Goal: Transaction & Acquisition: Purchase product/service

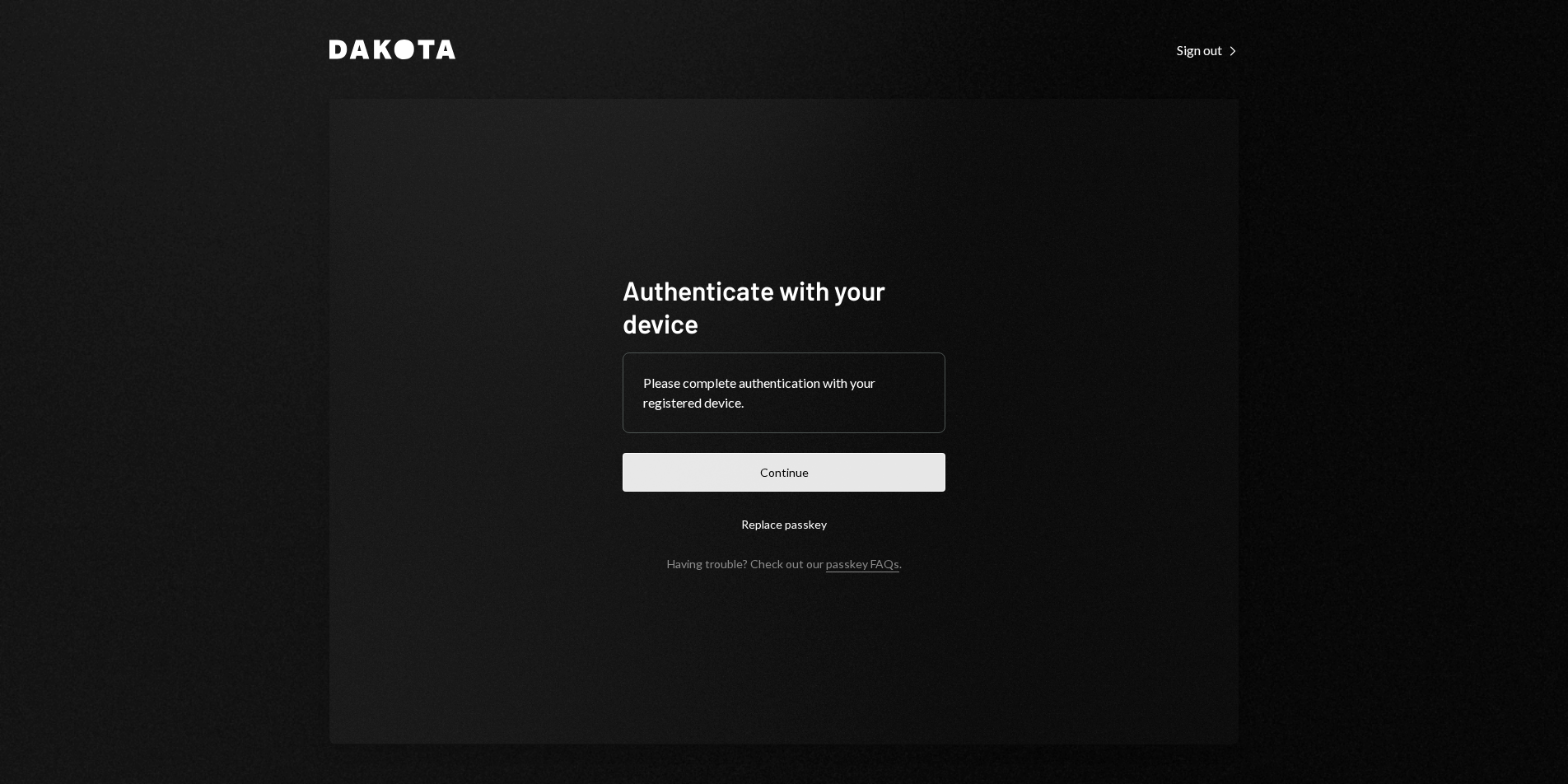
click at [805, 479] on button "Continue" at bounding box center [784, 472] width 323 height 39
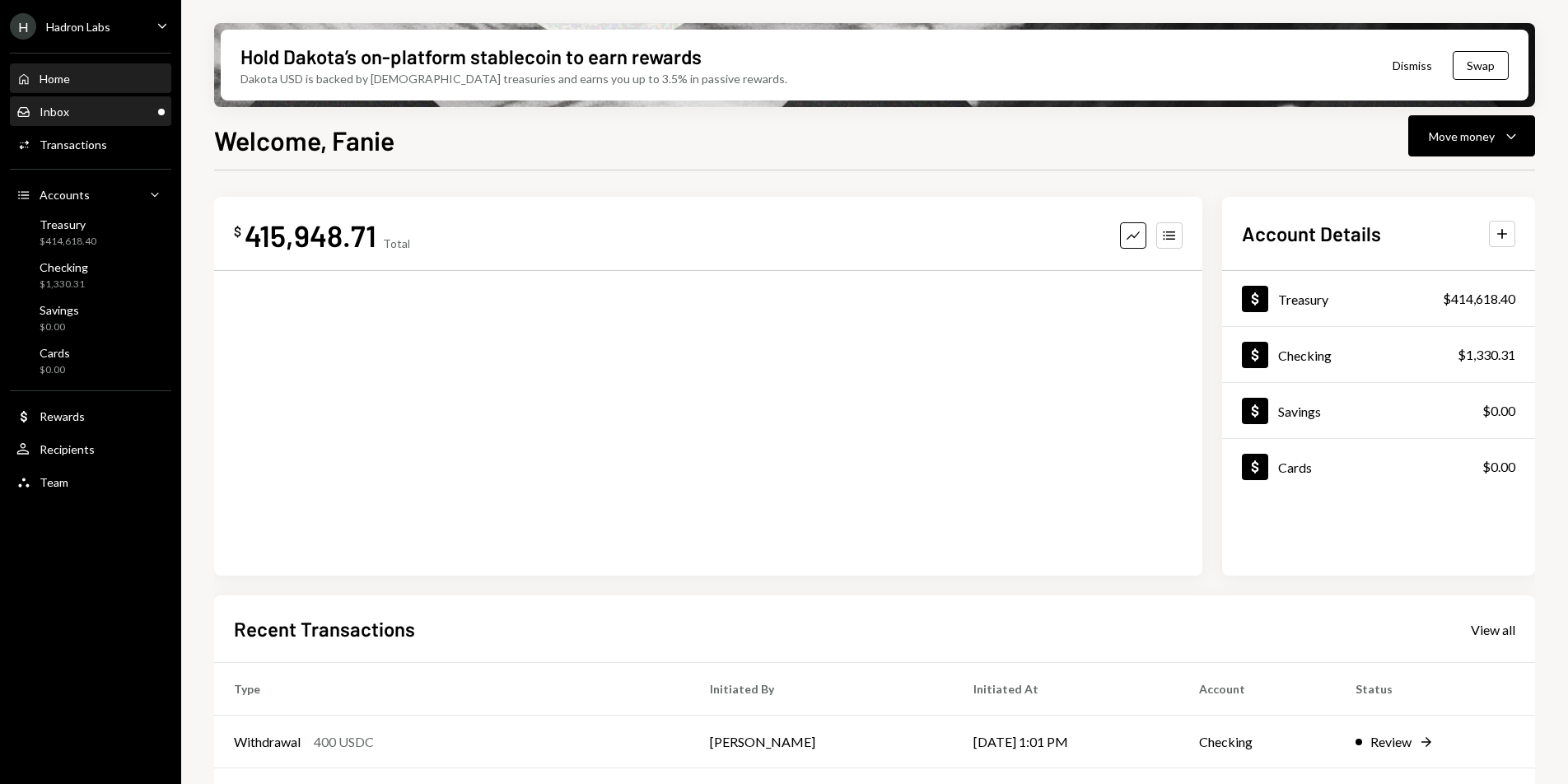
click at [98, 100] on div "Inbox Inbox" at bounding box center [91, 112] width 148 height 28
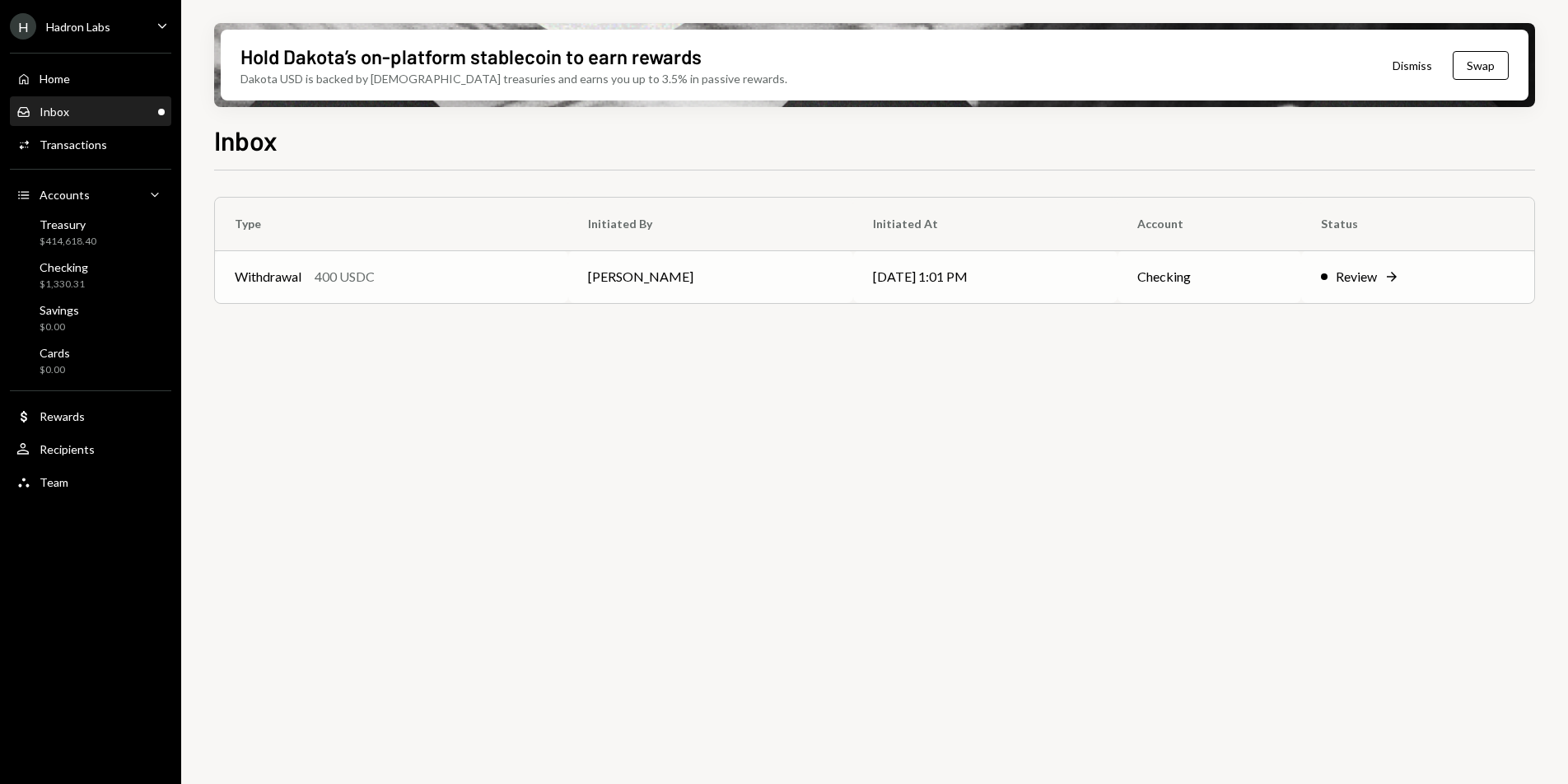
click at [645, 280] on td "[PERSON_NAME]" at bounding box center [711, 277] width 285 height 53
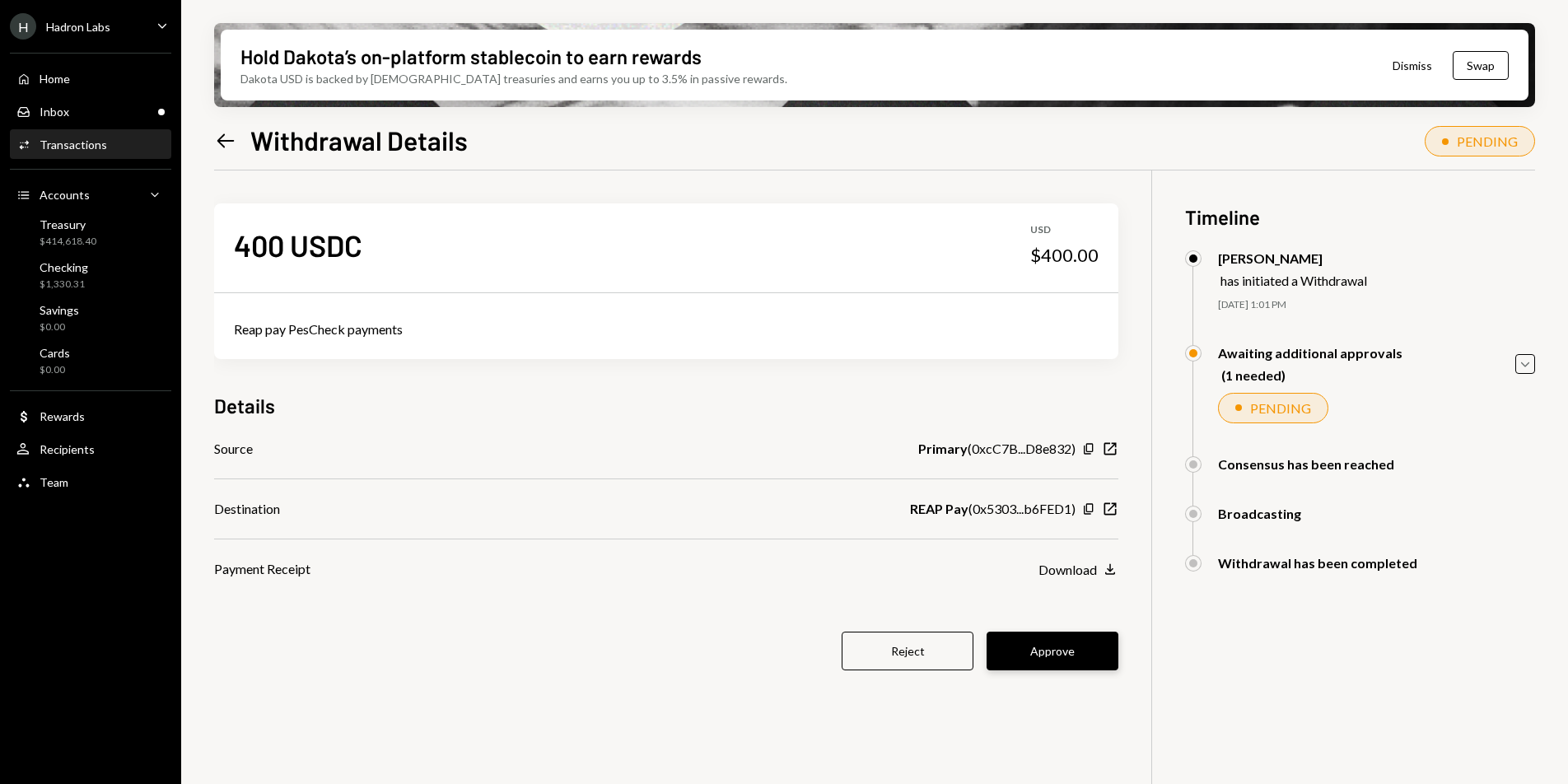
click at [1060, 642] on button "Approve" at bounding box center [1052, 651] width 132 height 39
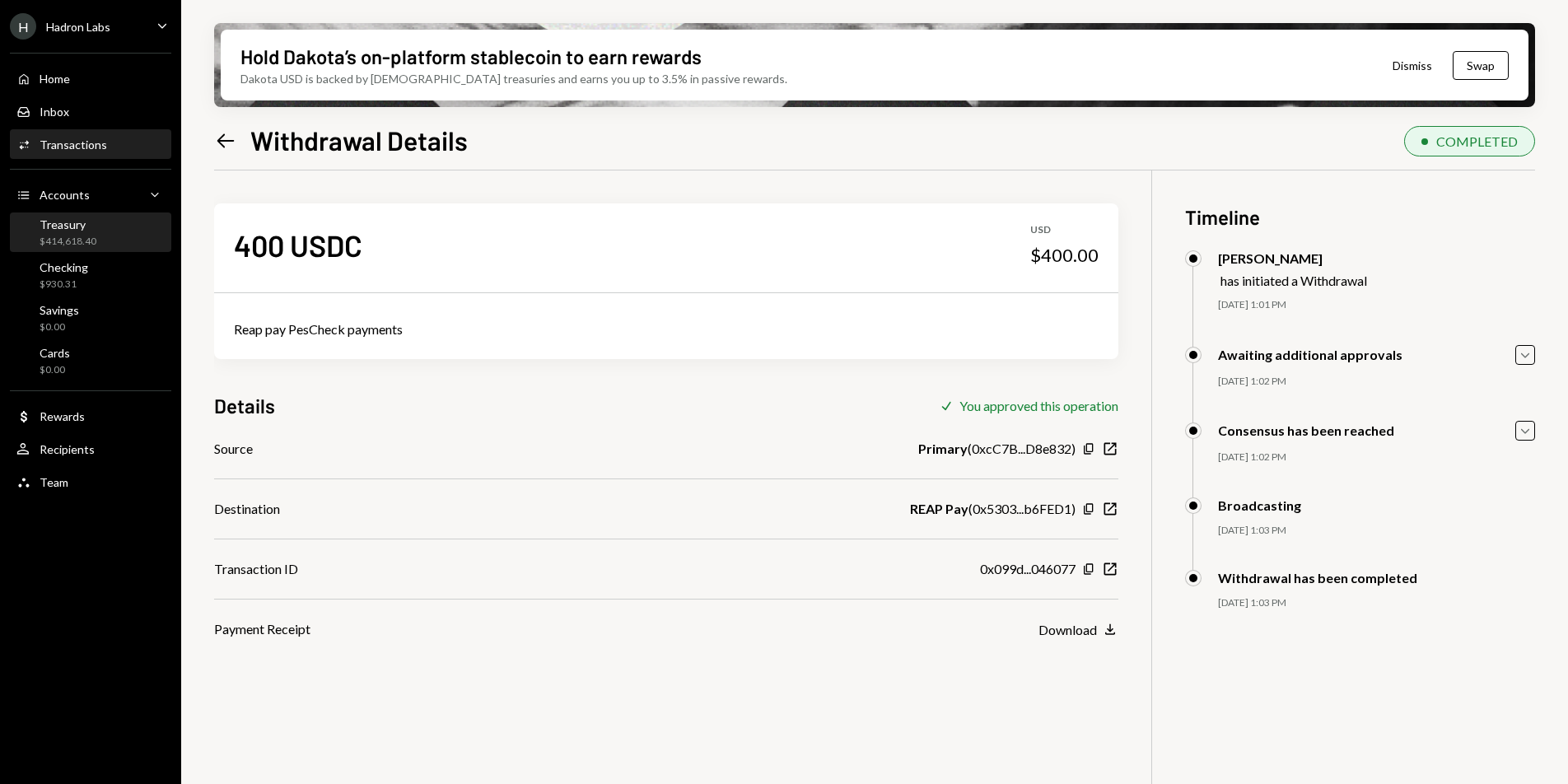
click at [72, 223] on div "Treasury" at bounding box center [68, 224] width 57 height 14
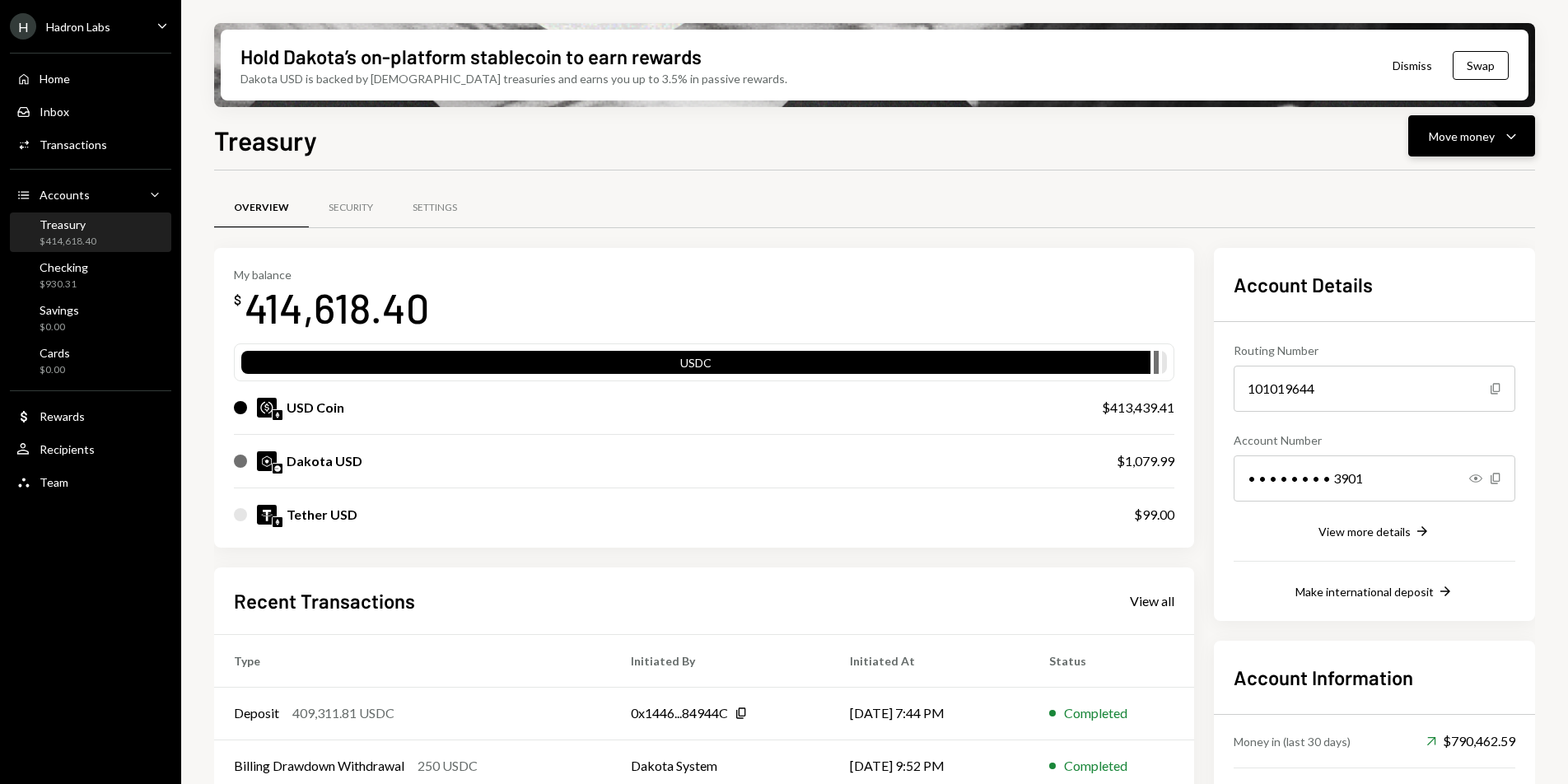
click at [1495, 130] on div "Move money Caret Down" at bounding box center [1472, 135] width 86 height 19
click at [1459, 176] on div "Withdraw Send" at bounding box center [1446, 186] width 165 height 37
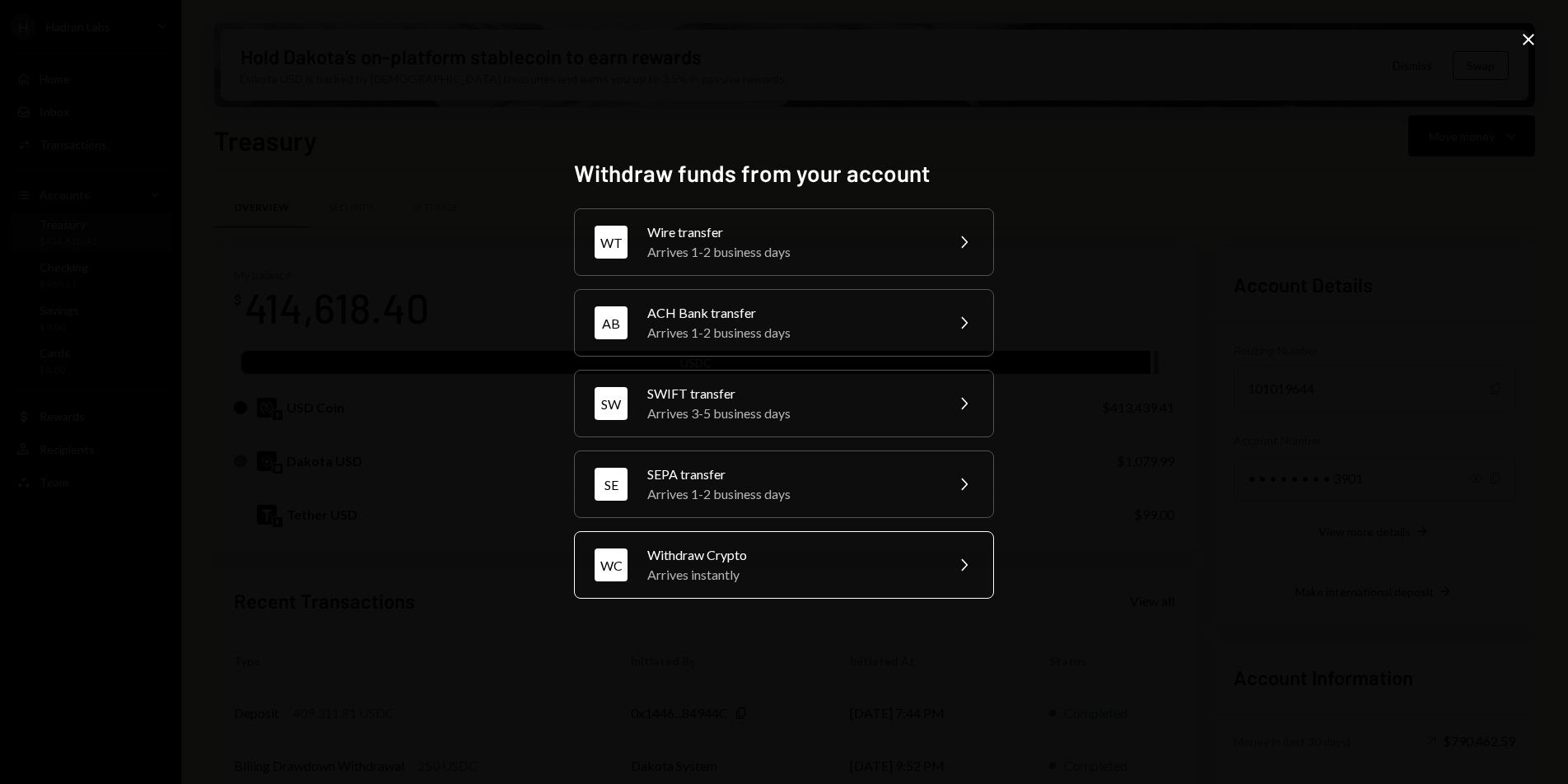
click at [806, 550] on div "Withdraw Crypto" at bounding box center [791, 554] width 287 height 19
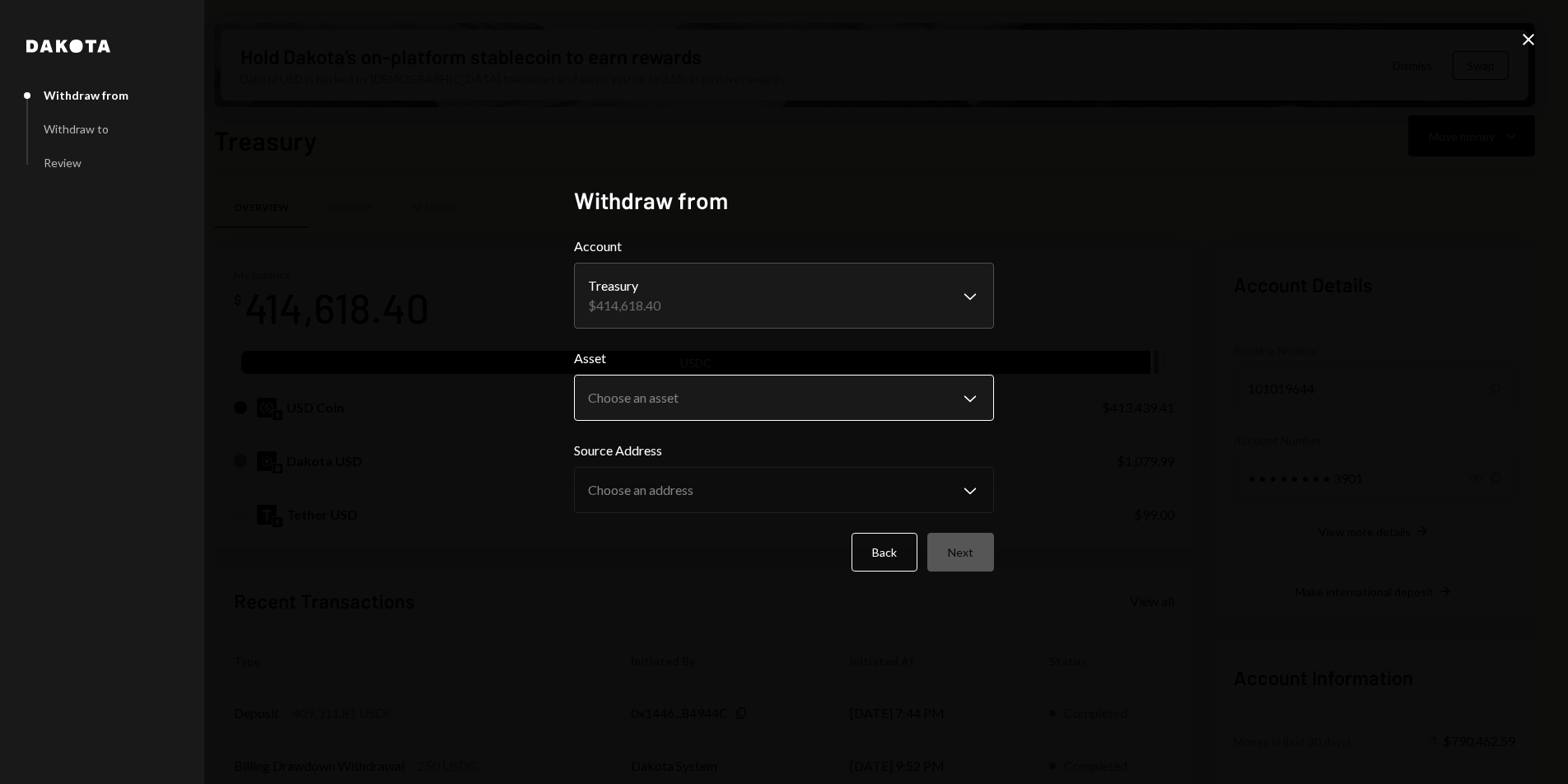
click at [688, 395] on body "H Hadron Labs Caret Down Home Home Inbox Inbox Activities Transactions Accounts…" at bounding box center [784, 392] width 1568 height 784
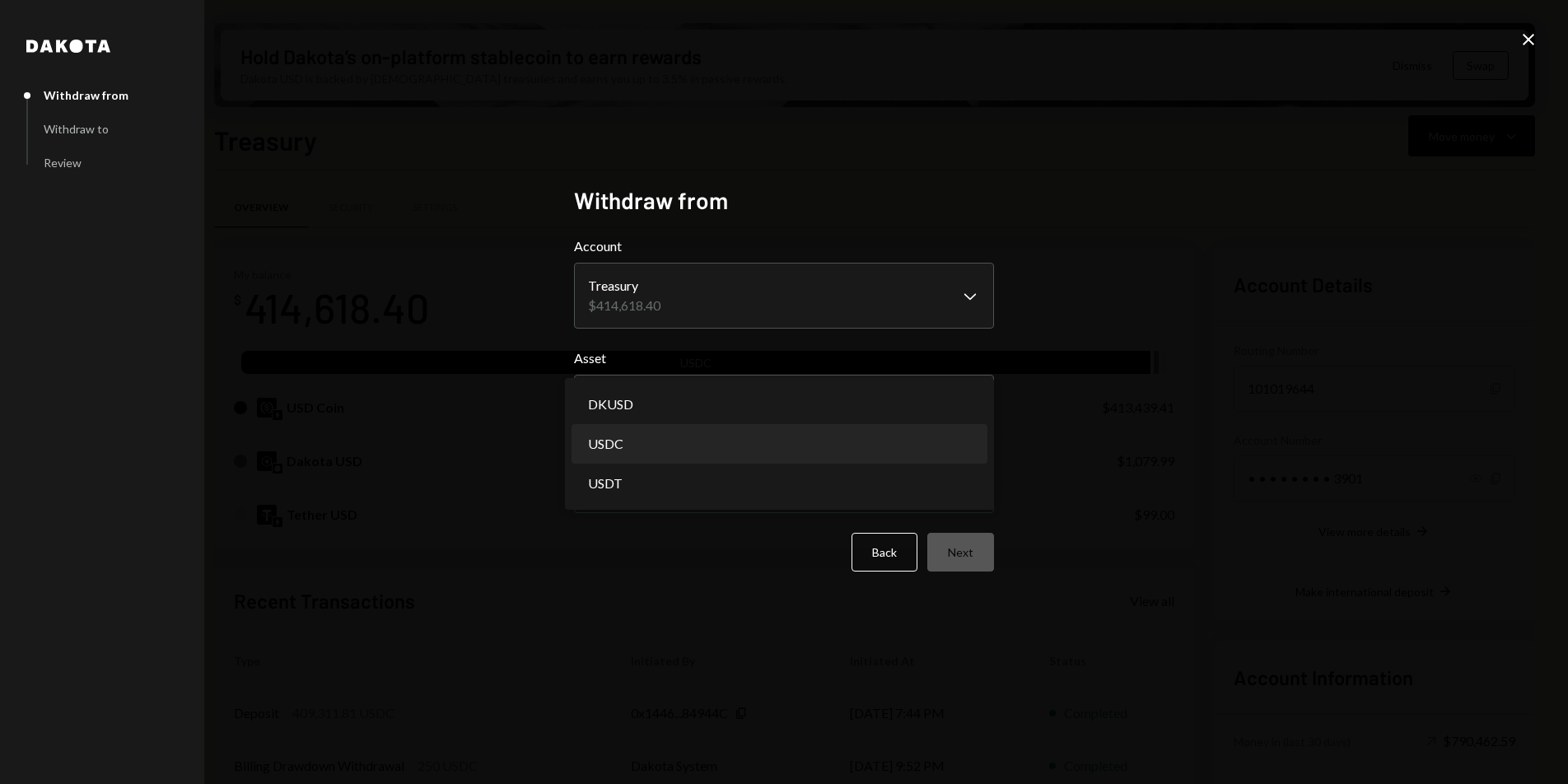
select select "****"
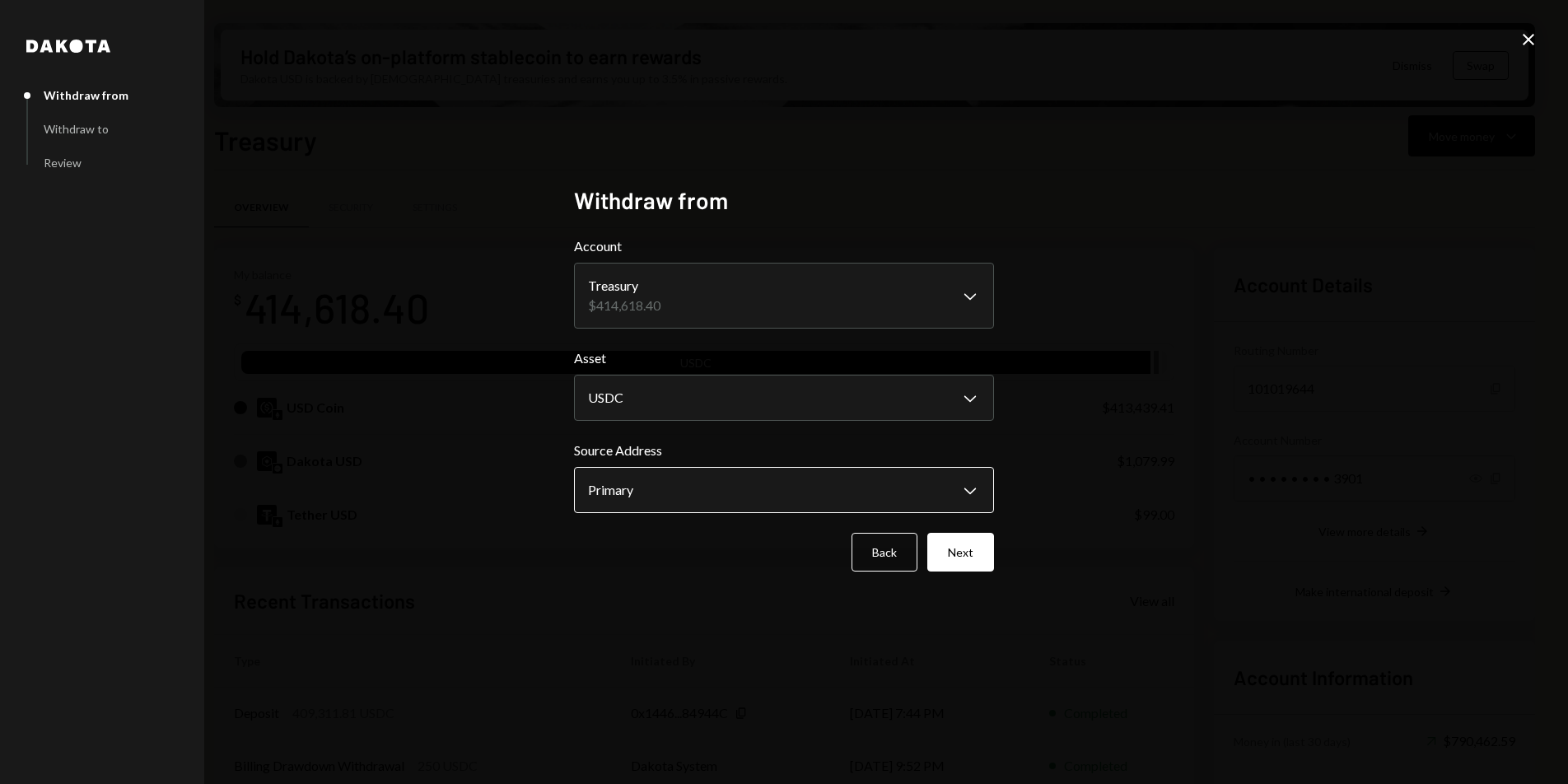
click at [694, 485] on body "H Hadron Labs Caret Down Home Home Inbox Inbox Activities Transactions Accounts…" at bounding box center [784, 392] width 1568 height 784
click at [1079, 458] on div "**********" at bounding box center [784, 392] width 1568 height 784
click at [982, 565] on button "Next" at bounding box center [960, 552] width 66 height 39
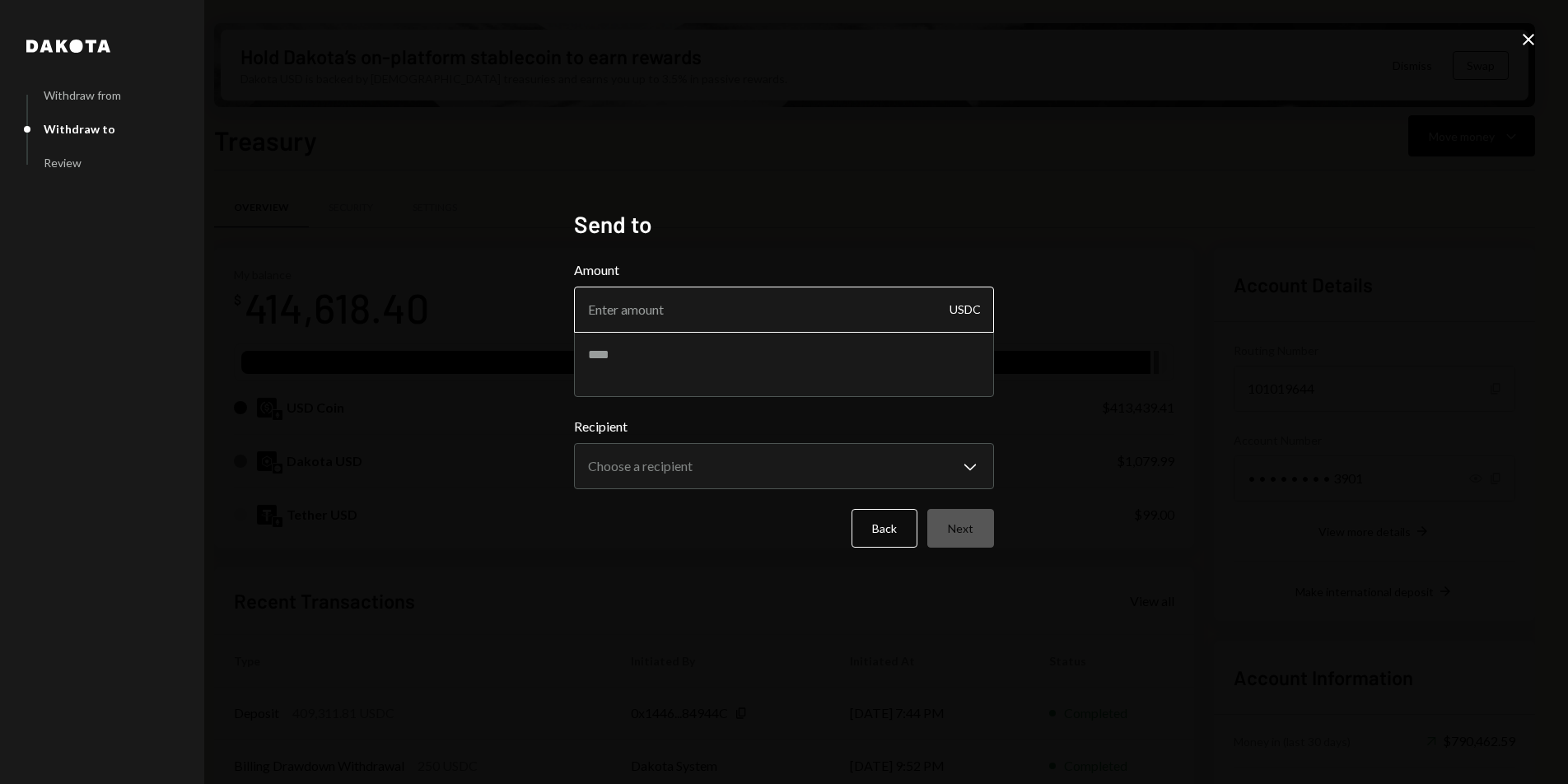
click at [745, 305] on input "Amount" at bounding box center [783, 310] width 420 height 46
click at [689, 308] on input "Amount" at bounding box center [783, 310] width 420 height 46
type input "70956.74"
click at [704, 353] on textarea at bounding box center [783, 364] width 420 height 66
type textarea "**********"
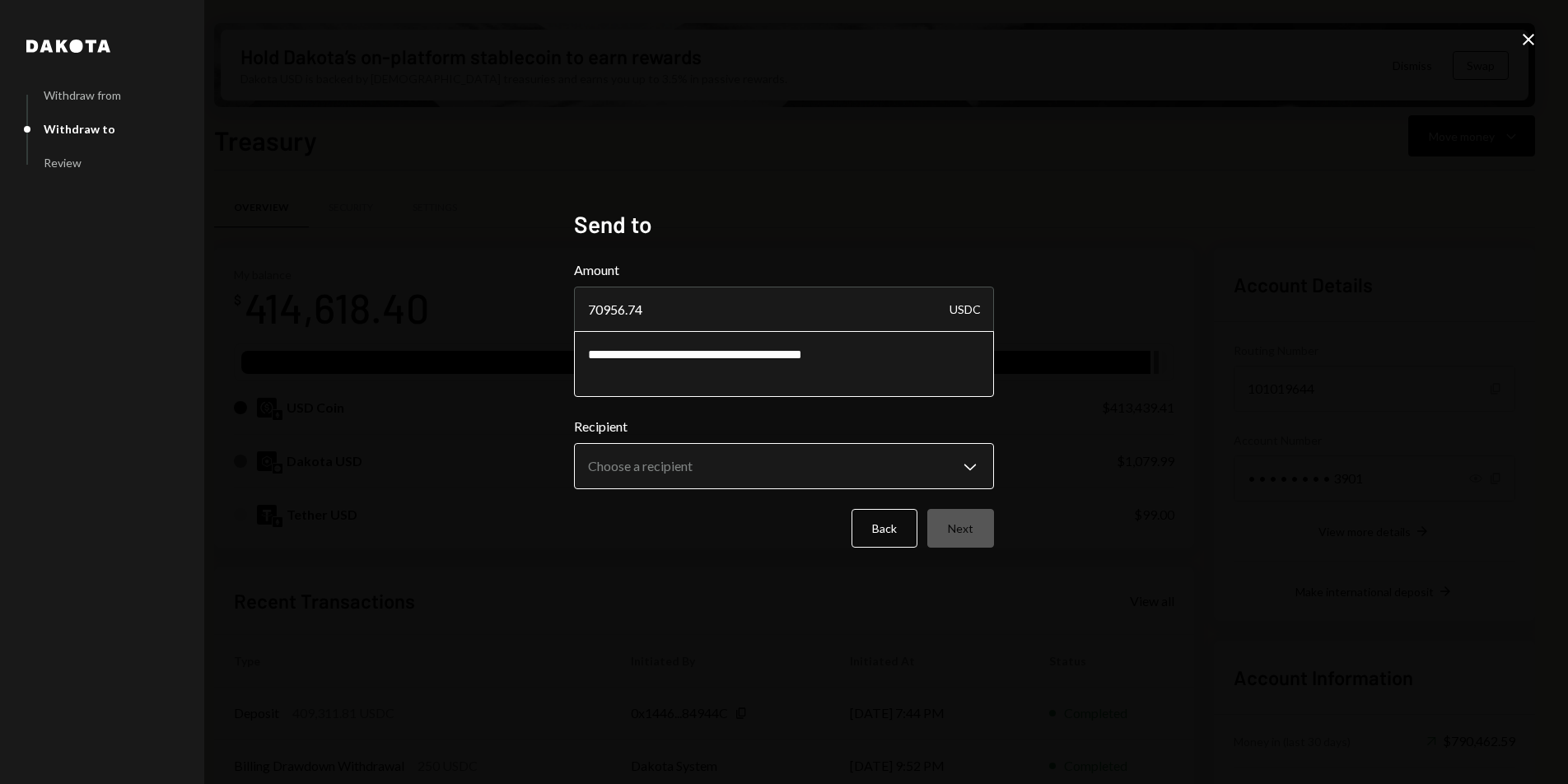
click at [750, 464] on body "H Hadron Labs Caret Down Home Home Inbox Inbox Activities Transactions Accounts…" at bounding box center [784, 392] width 1568 height 784
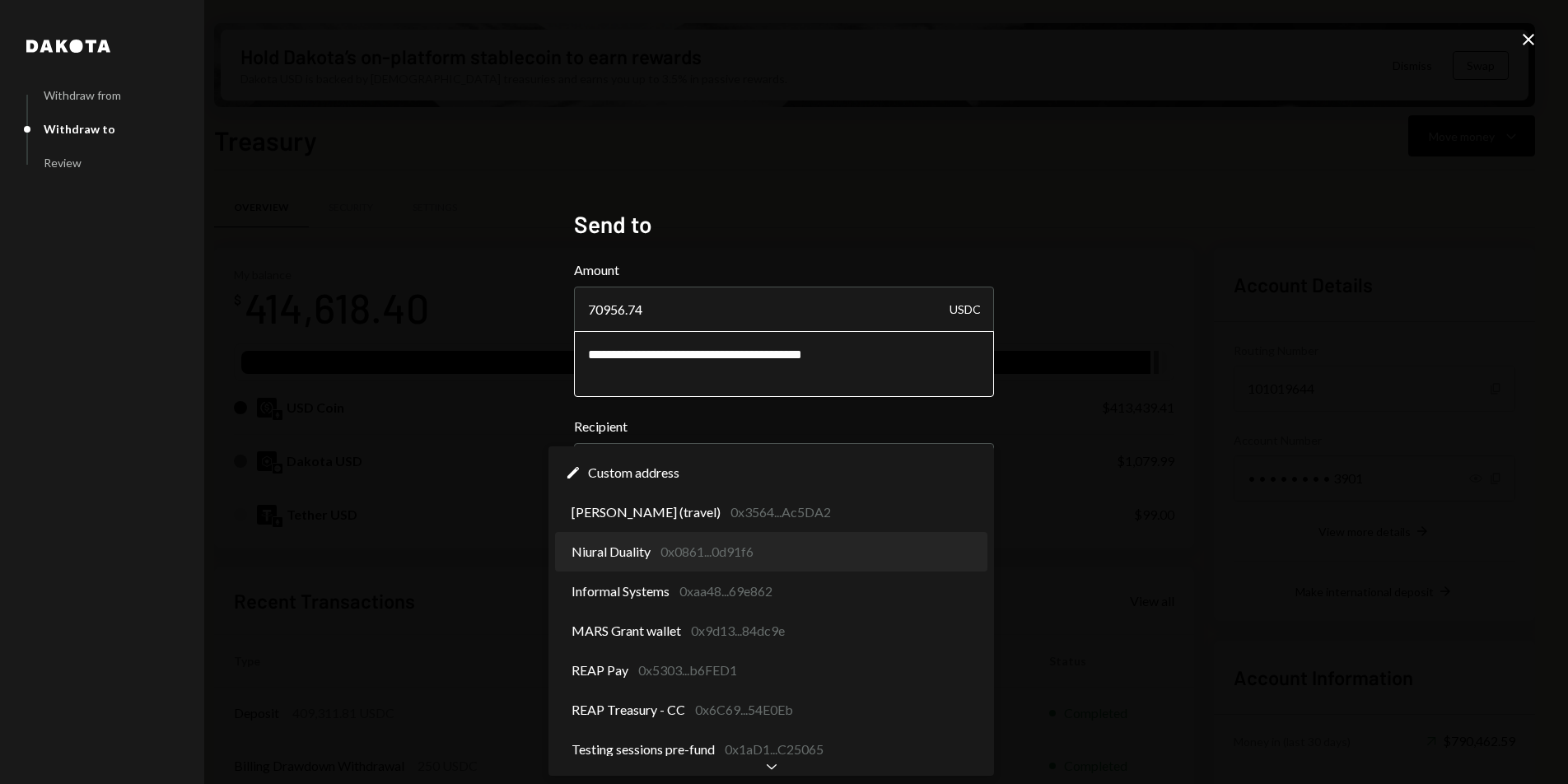
select select "**********"
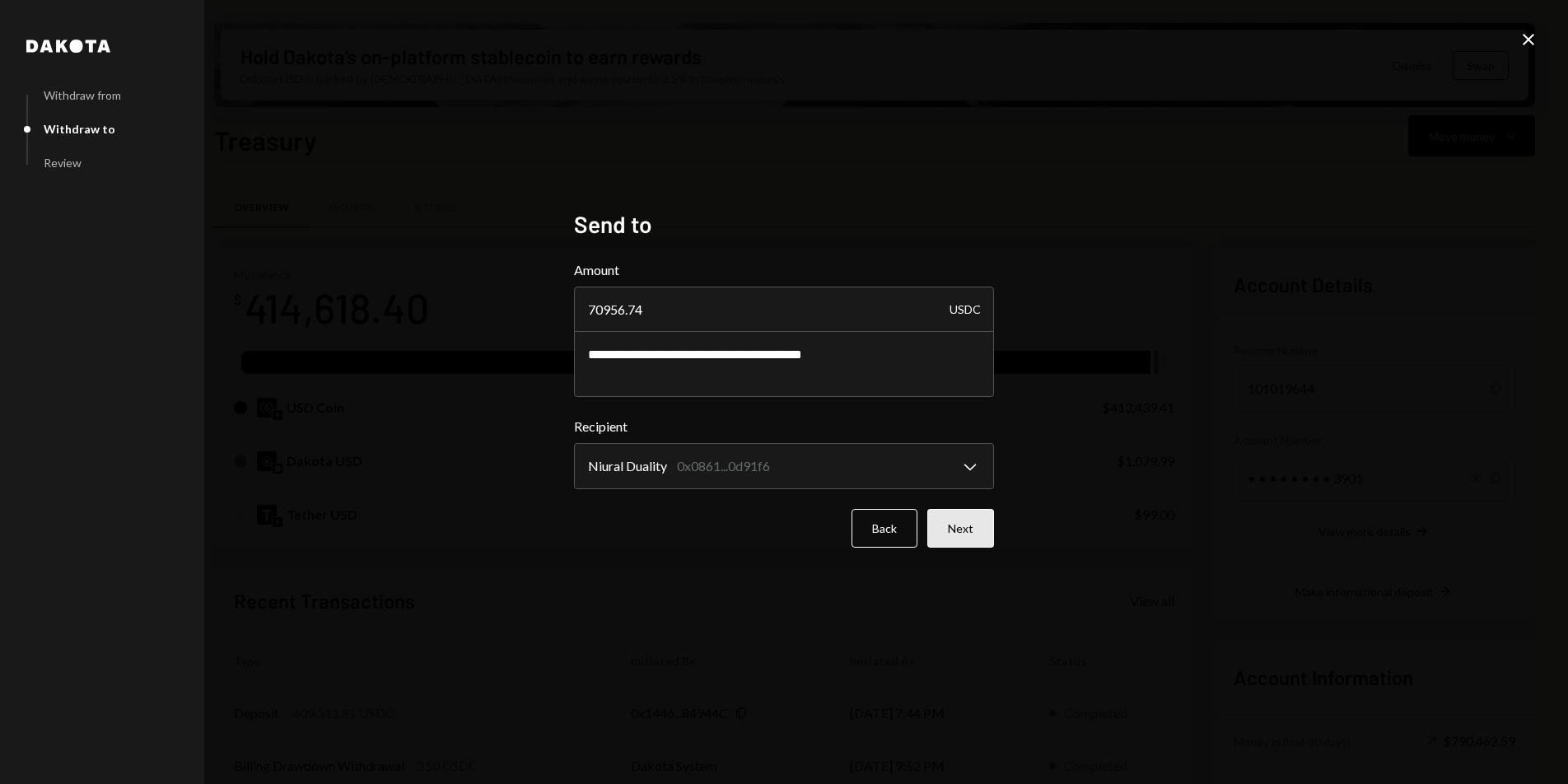
click at [964, 527] on button "Next" at bounding box center [960, 528] width 66 height 39
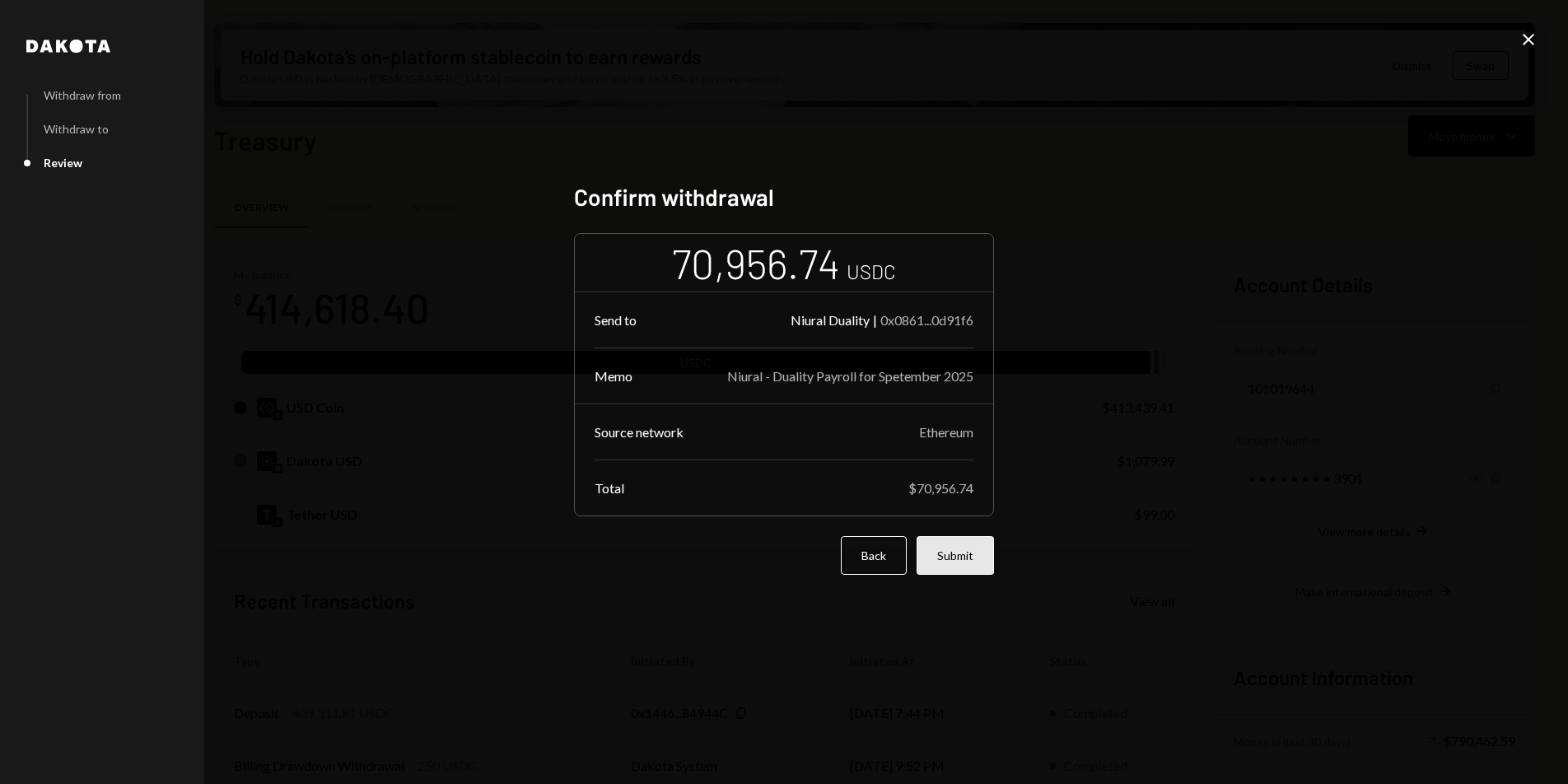
click at [963, 554] on button "Submit" at bounding box center [956, 555] width 77 height 39
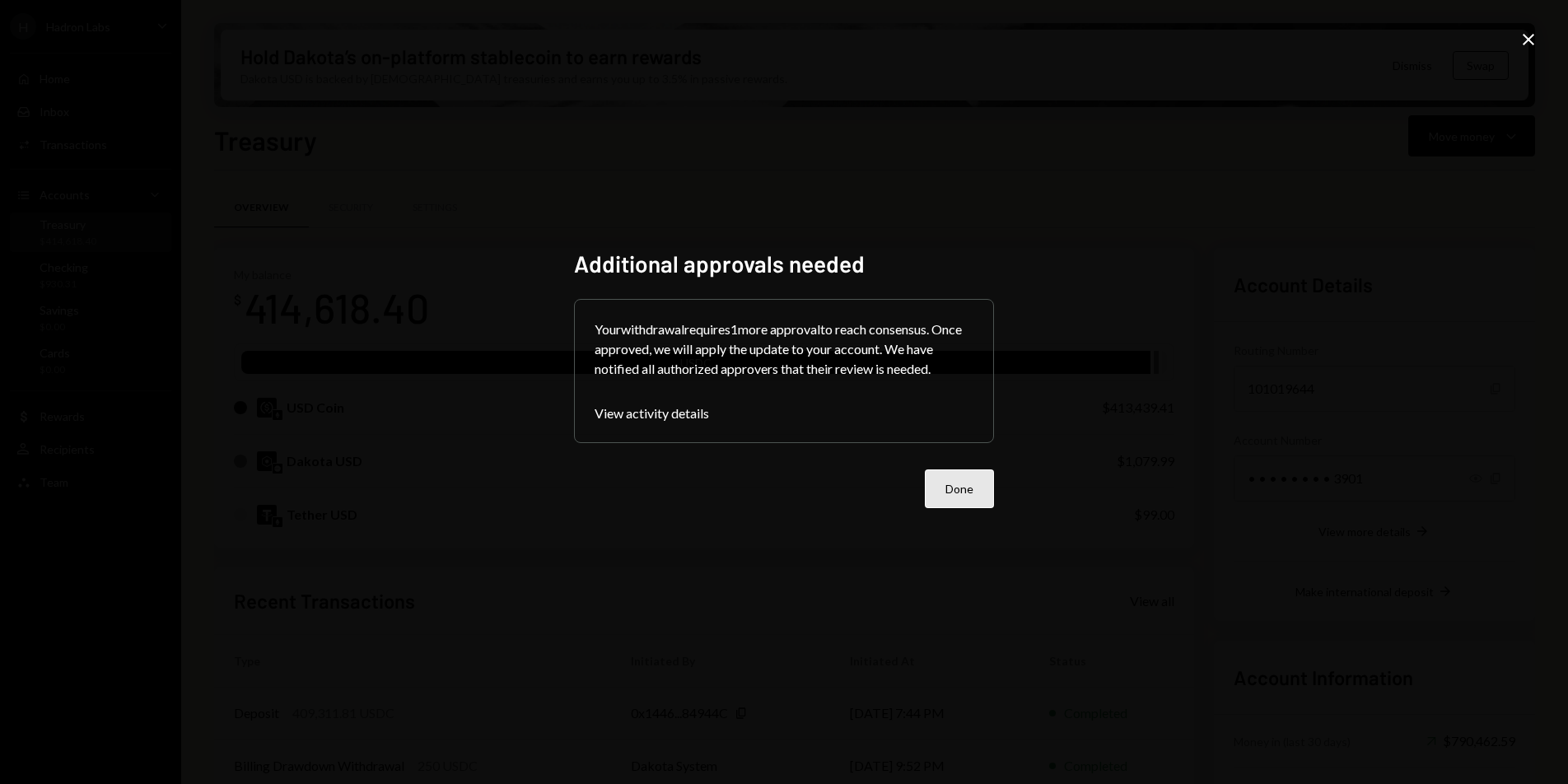
click at [966, 495] on button "Done" at bounding box center [959, 489] width 69 height 39
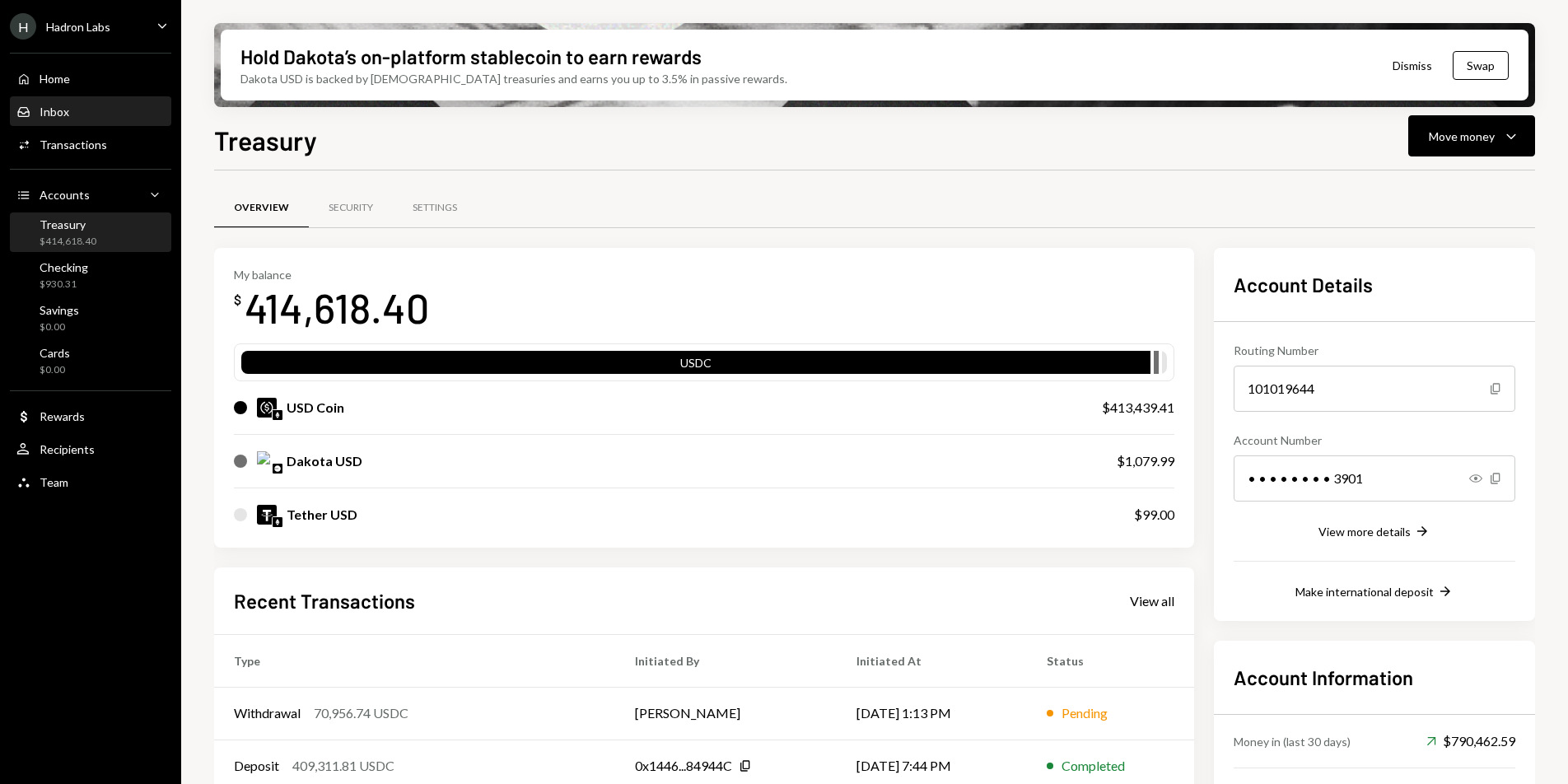
drag, startPoint x: 0, startPoint y: 0, endPoint x: 102, endPoint y: 112, distance: 151.5
click at [102, 112] on div "Inbox Inbox" at bounding box center [91, 112] width 148 height 15
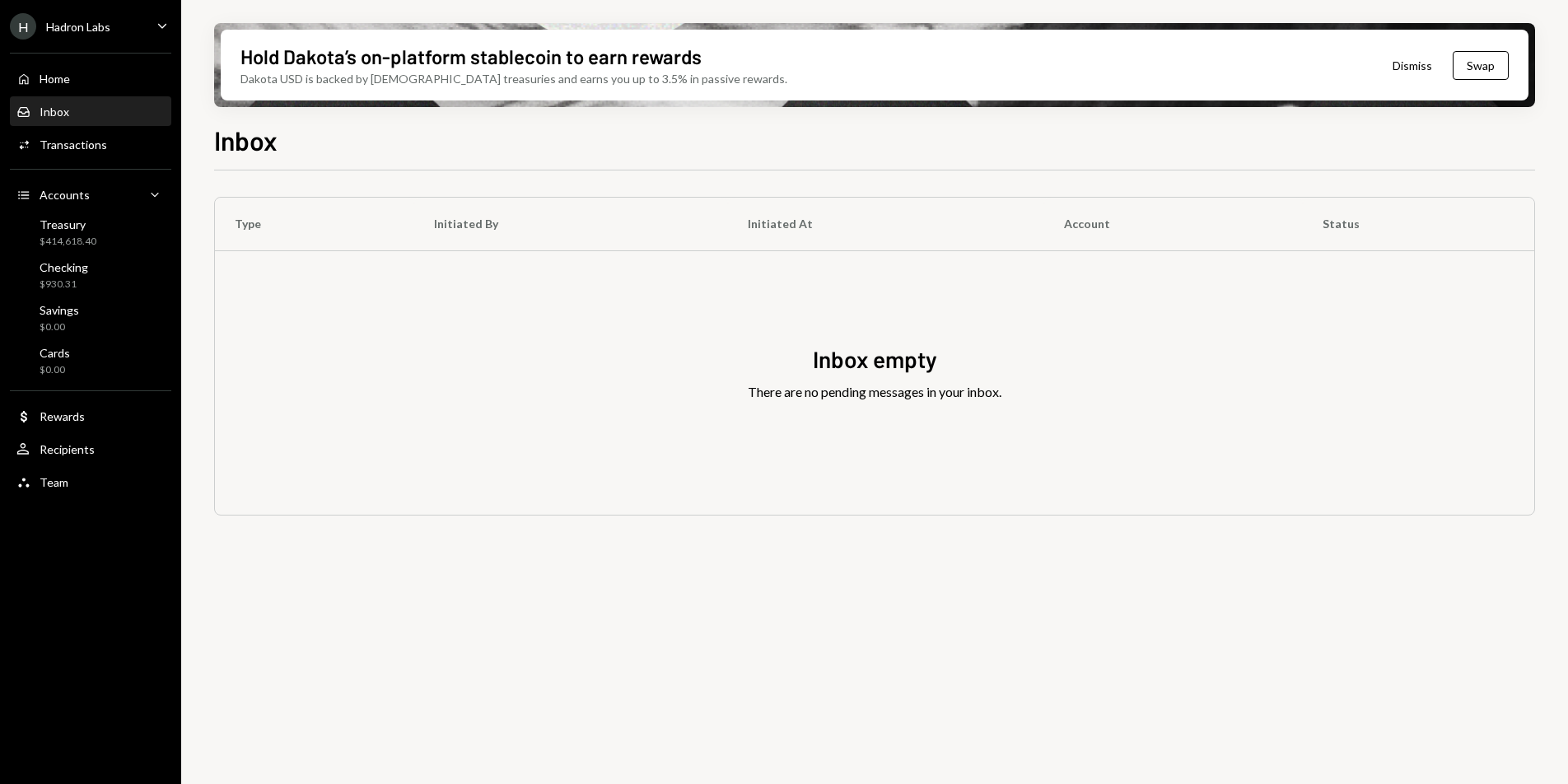
click at [82, 254] on div "Home Home Inbox Inbox Activities Transactions Accounts Accounts Caret Down Trea…" at bounding box center [90, 271] width 181 height 457
click at [94, 231] on div "Treasury $414,618.40" at bounding box center [68, 232] width 57 height 31
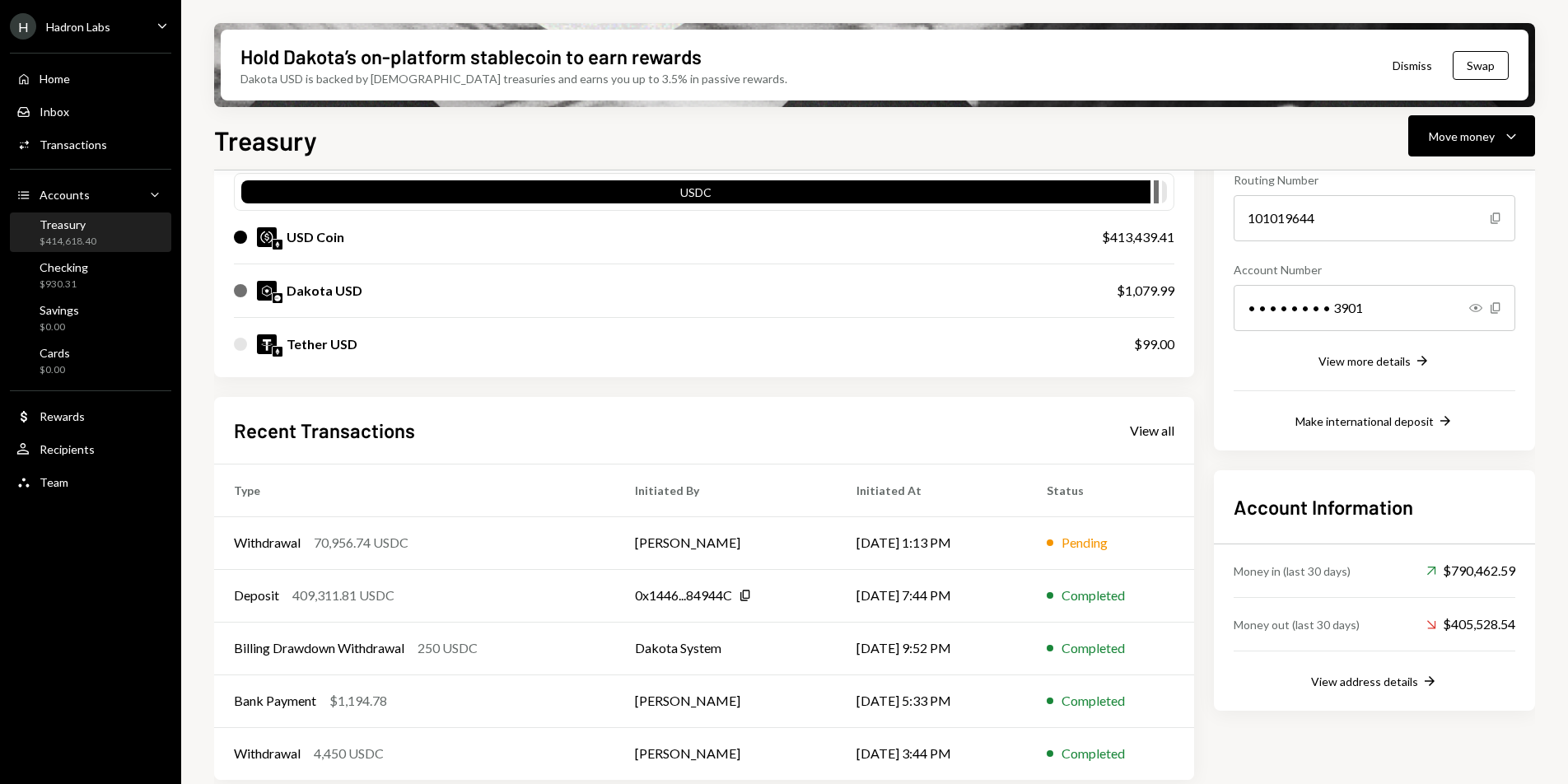
scroll to position [180, 0]
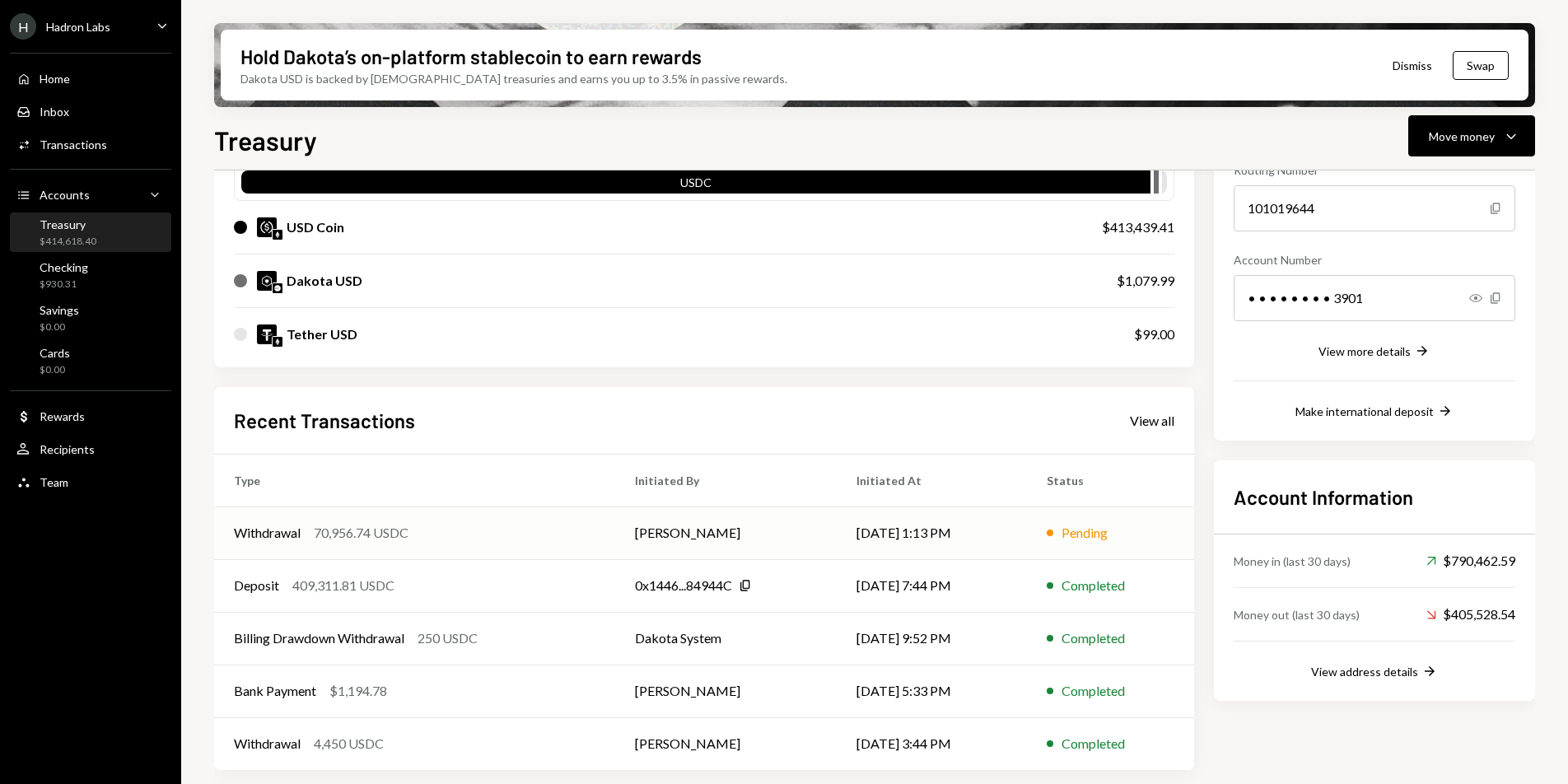
click at [649, 546] on td "[PERSON_NAME]" at bounding box center [725, 532] width 221 height 53
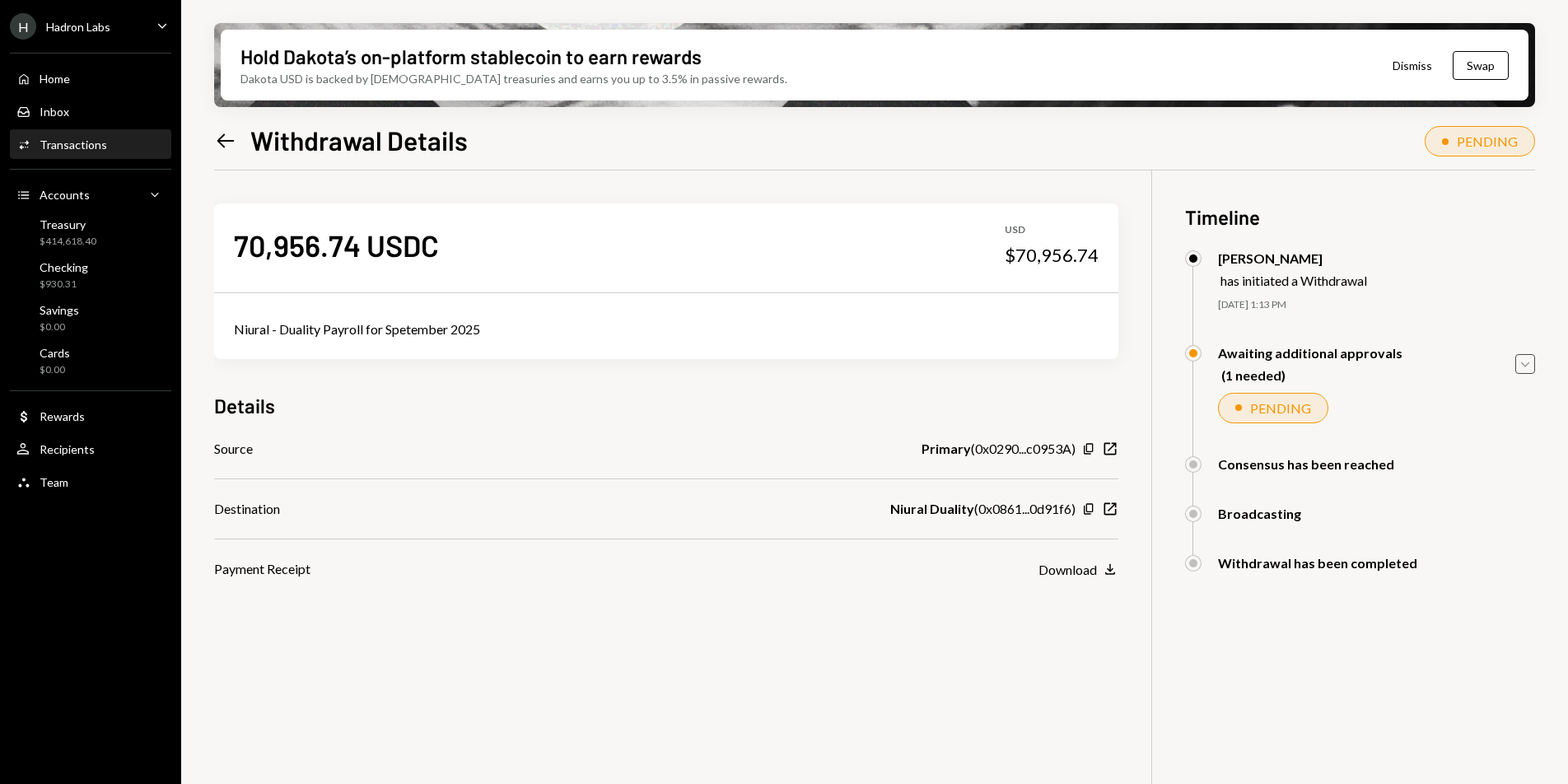
click at [1515, 363] on div "Caret Down" at bounding box center [1524, 363] width 19 height 19
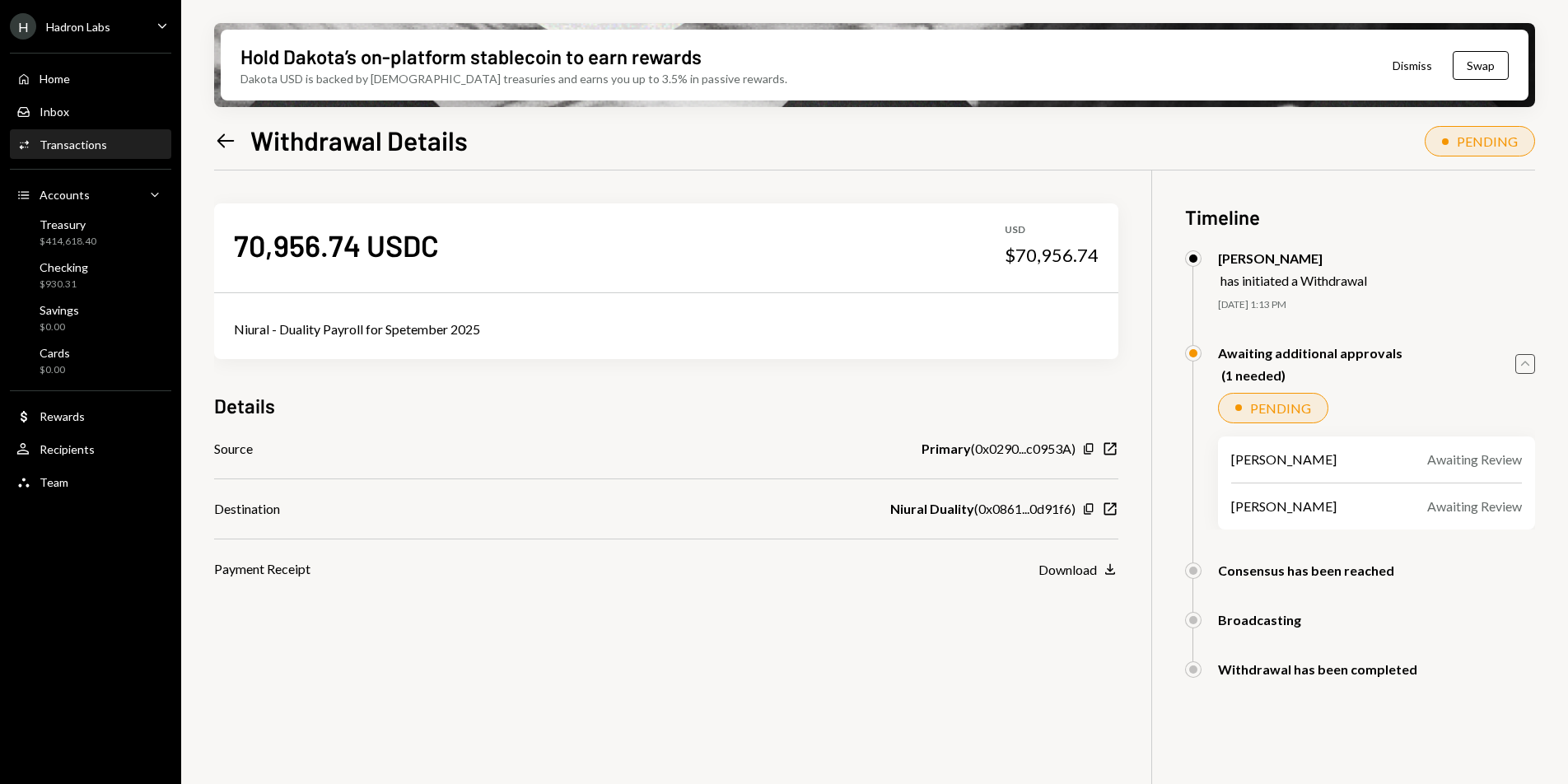
click at [1525, 362] on icon "button" at bounding box center [1525, 363] width 8 height 5
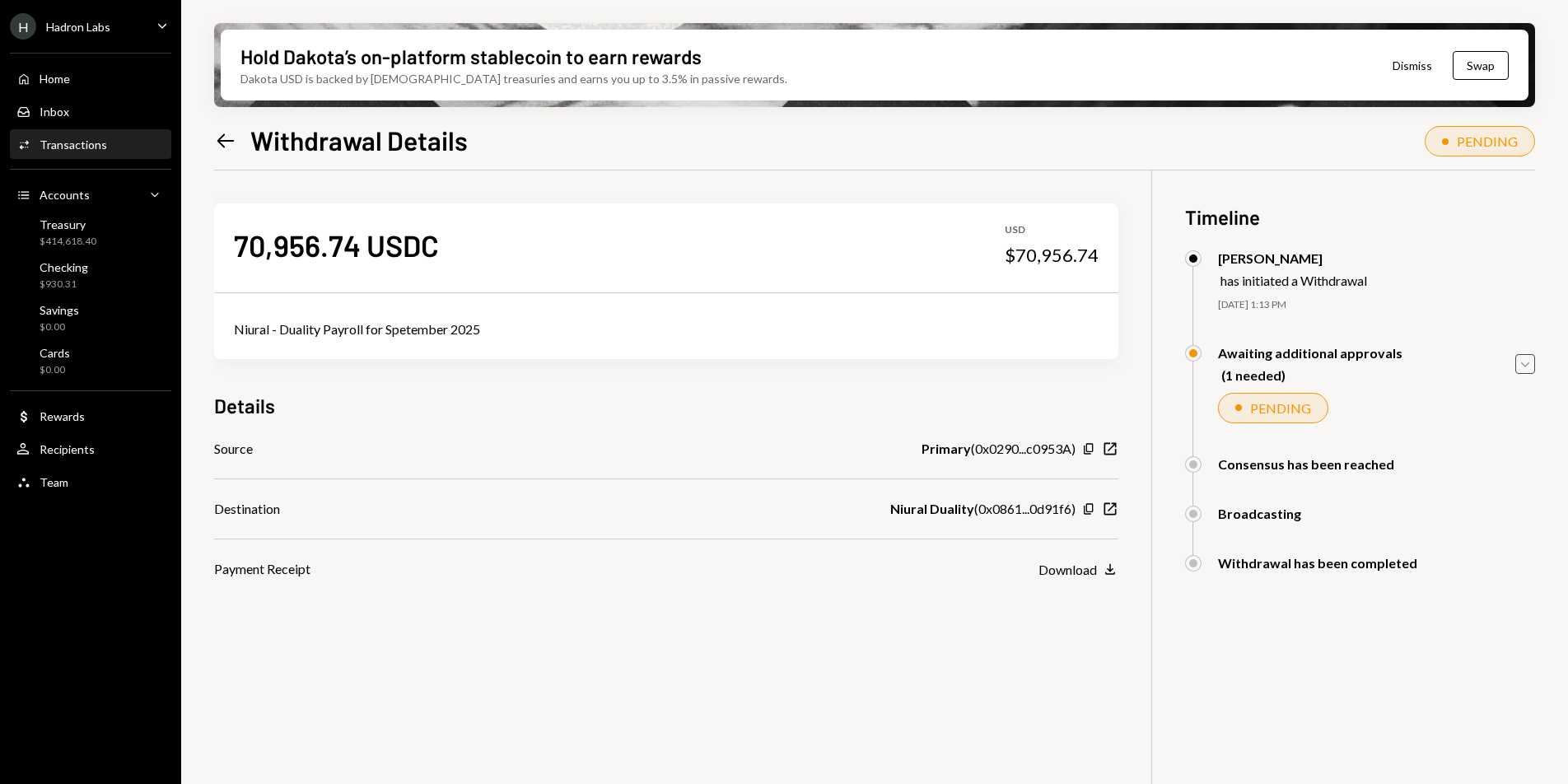
click at [89, 24] on div "Hadron Labs" at bounding box center [78, 26] width 64 height 14
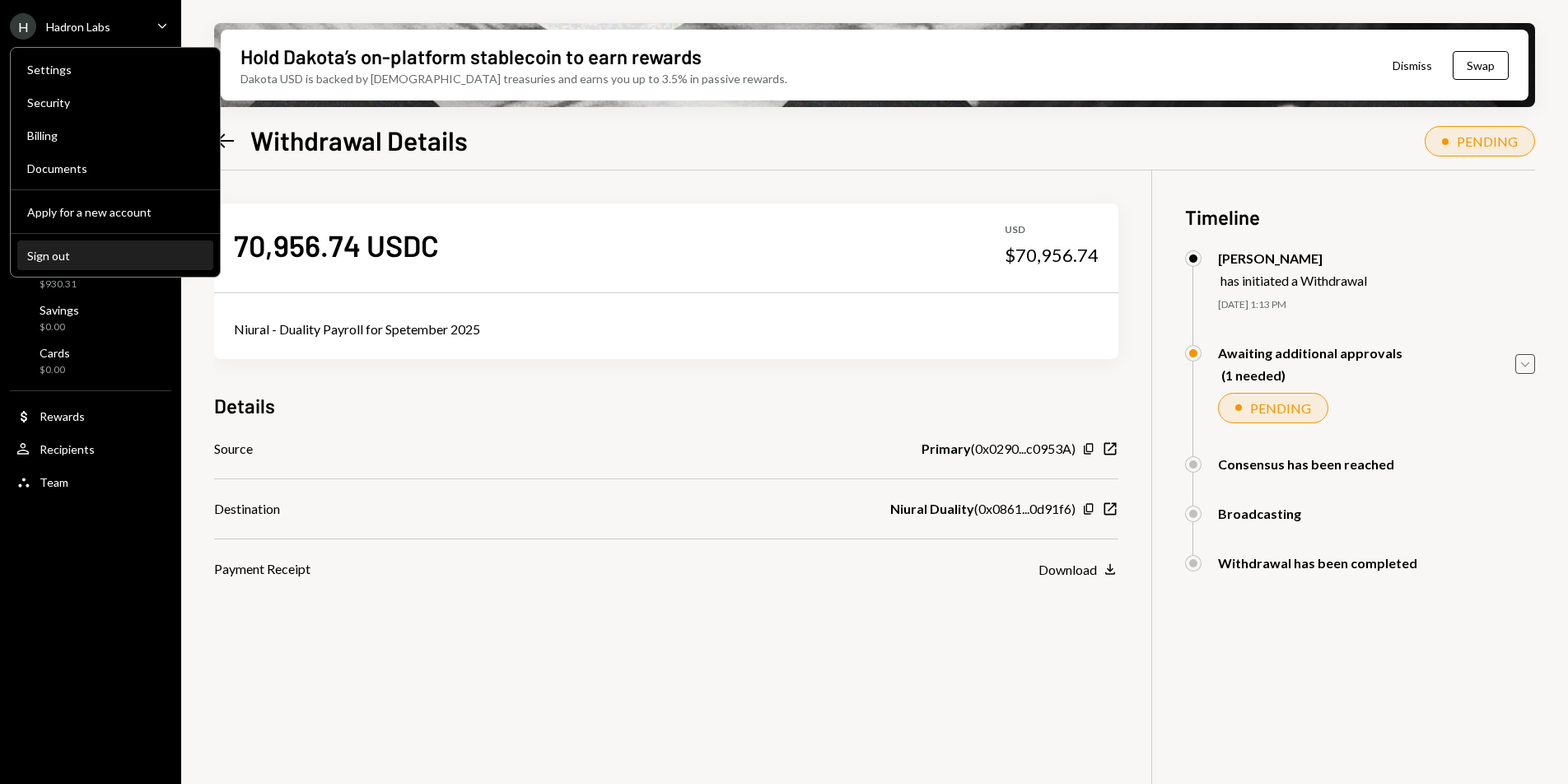
click at [70, 249] on div "Sign out" at bounding box center [115, 256] width 177 height 14
